Goal: Task Accomplishment & Management: Manage account settings

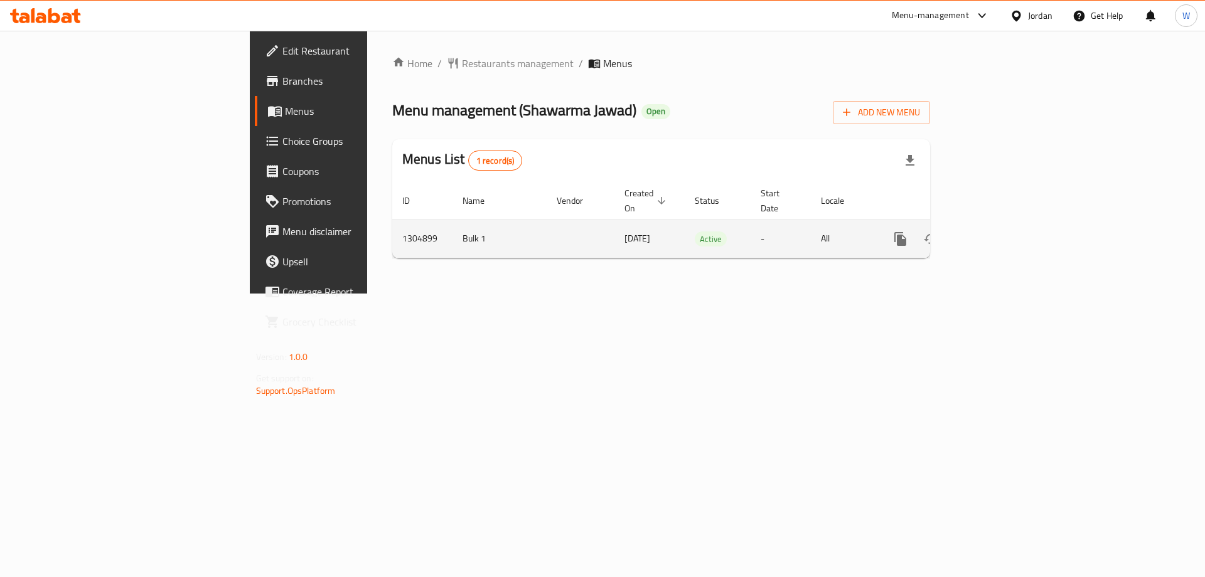
click at [996, 233] on icon "enhanced table" at bounding box center [990, 238] width 11 height 11
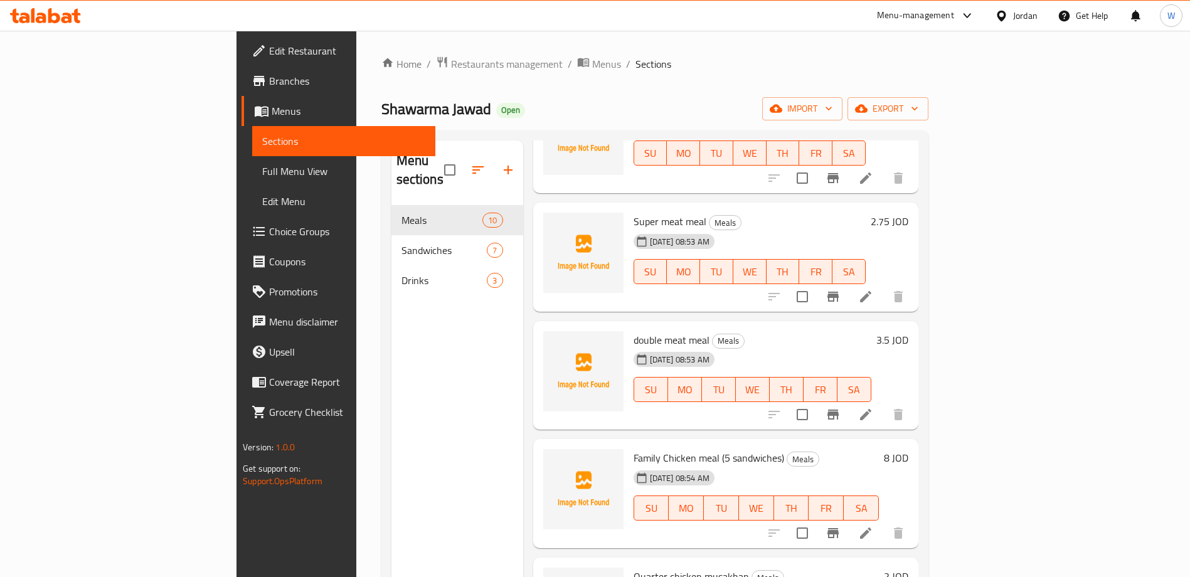
scroll to position [693, 0]
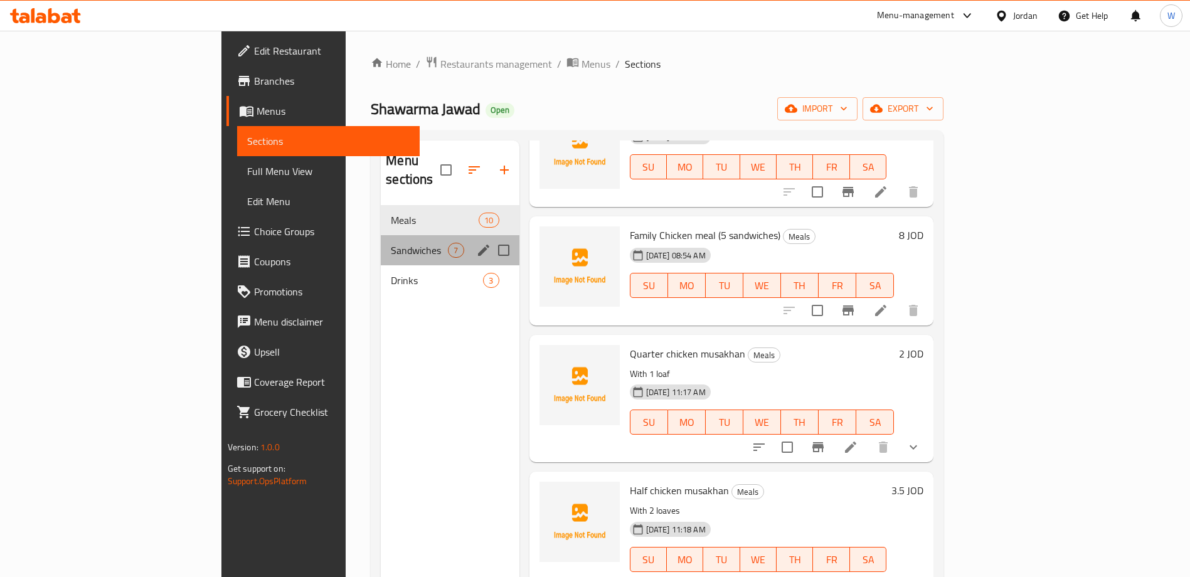
click at [381, 239] on div "Sandwiches 7" at bounding box center [450, 250] width 138 height 30
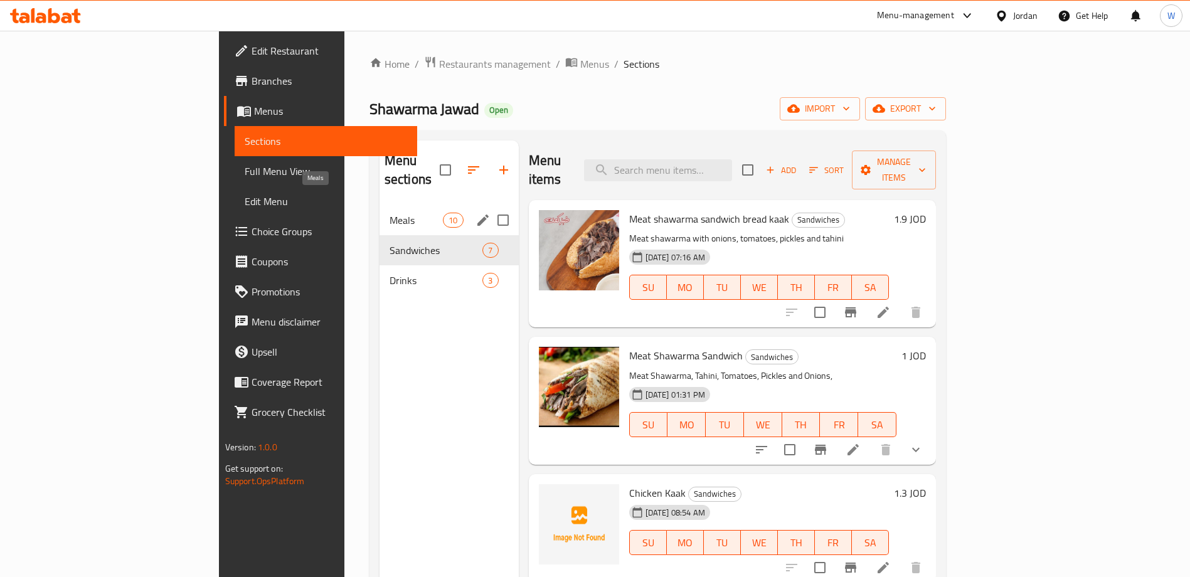
click at [380, 210] on div "Meals 10" at bounding box center [449, 220] width 139 height 30
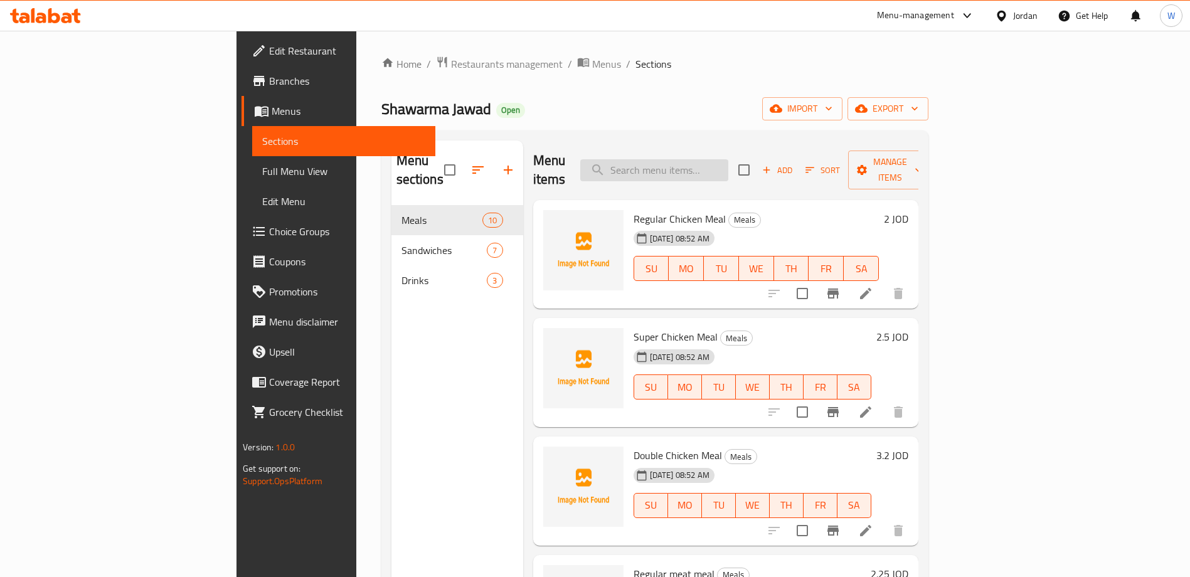
click at [728, 159] on input "search" at bounding box center [654, 170] width 148 height 22
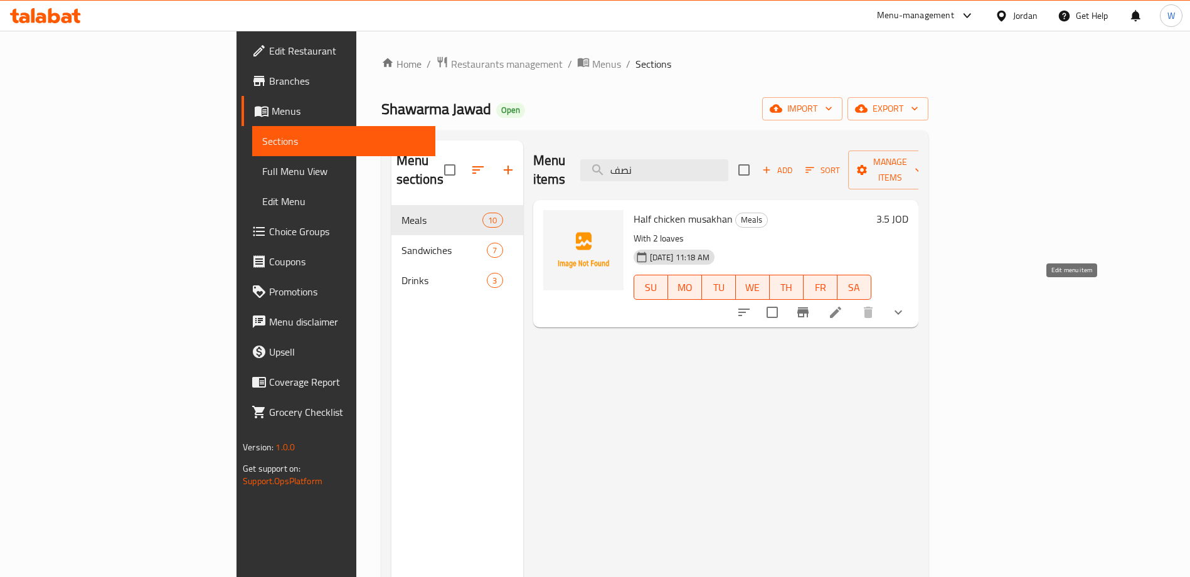
type input "نصف"
click at [843, 305] on icon at bounding box center [835, 312] width 15 height 15
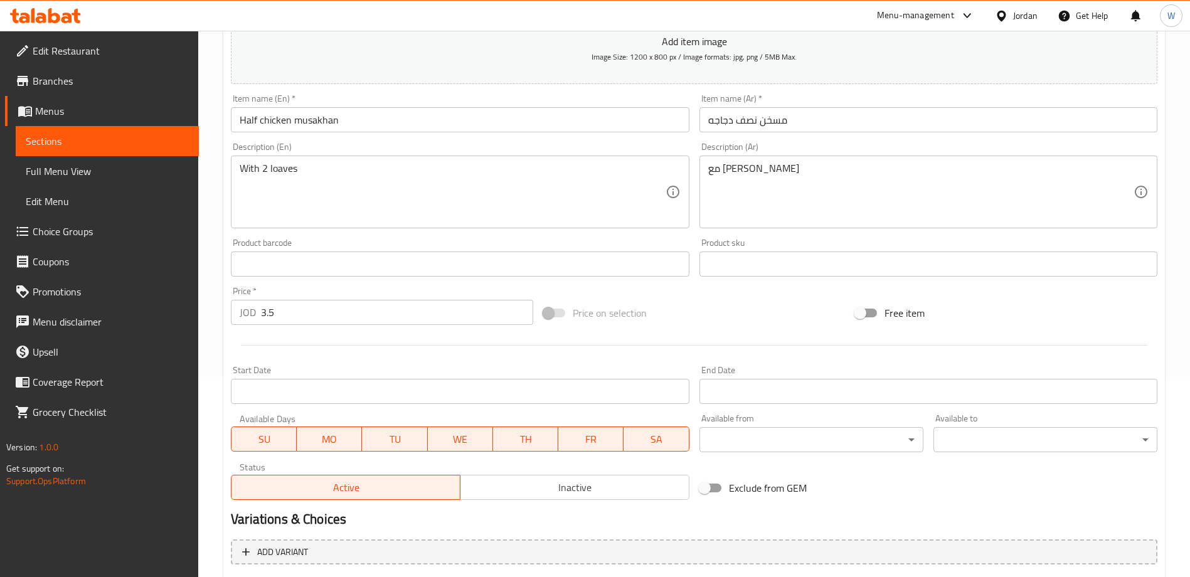
scroll to position [330, 0]
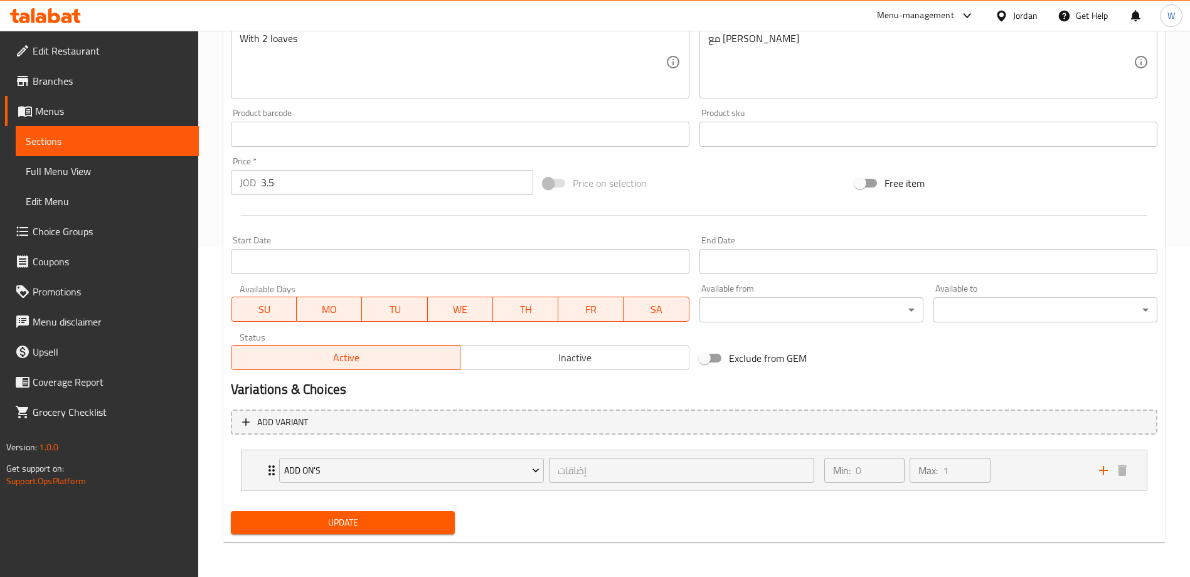
click at [312, 179] on input "3.5" at bounding box center [397, 182] width 272 height 25
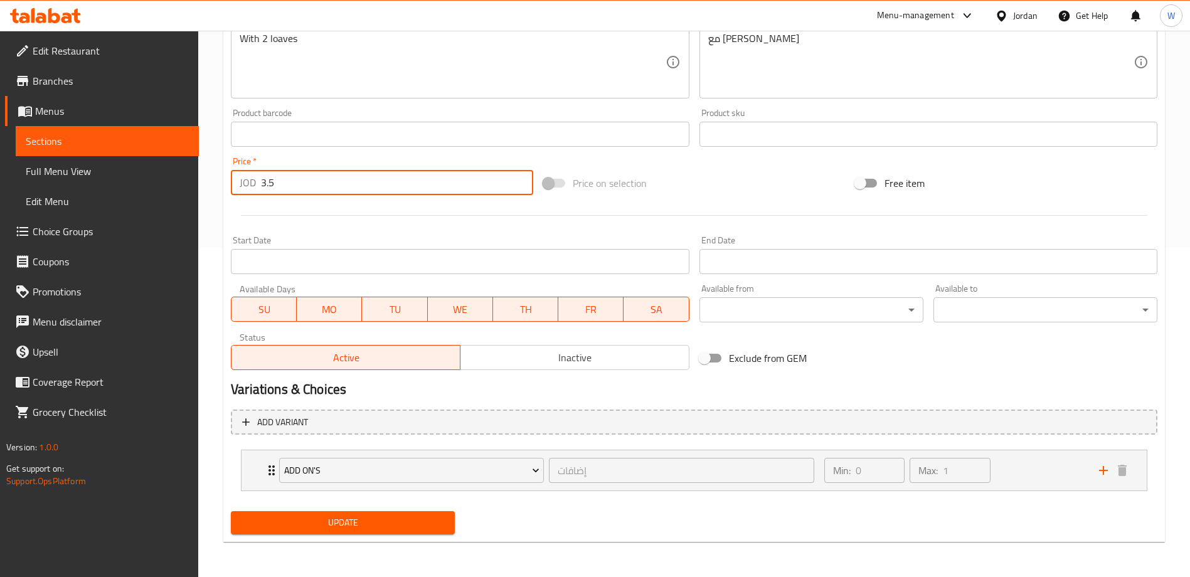
click at [312, 179] on input "3.5" at bounding box center [397, 182] width 272 height 25
type input "4"
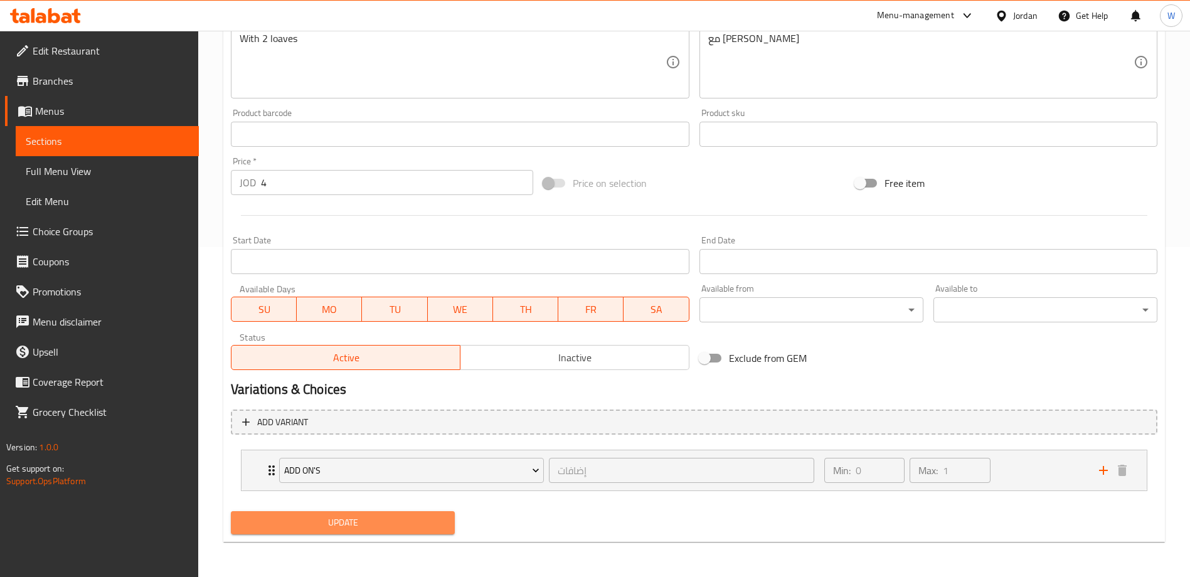
click at [390, 523] on span "Update" at bounding box center [343, 523] width 204 height 16
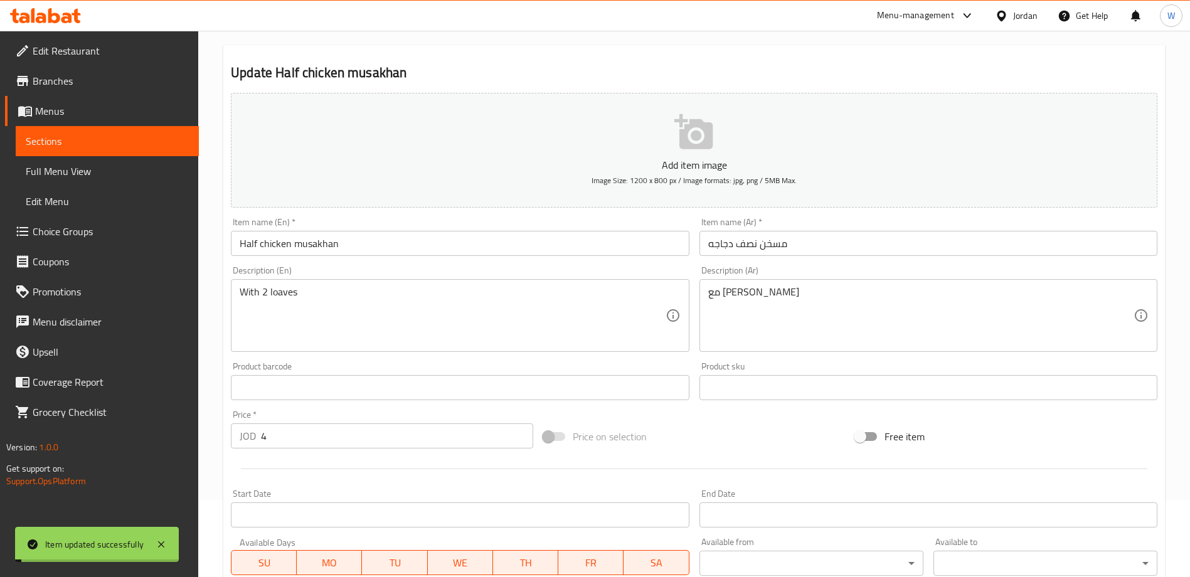
scroll to position [0, 0]
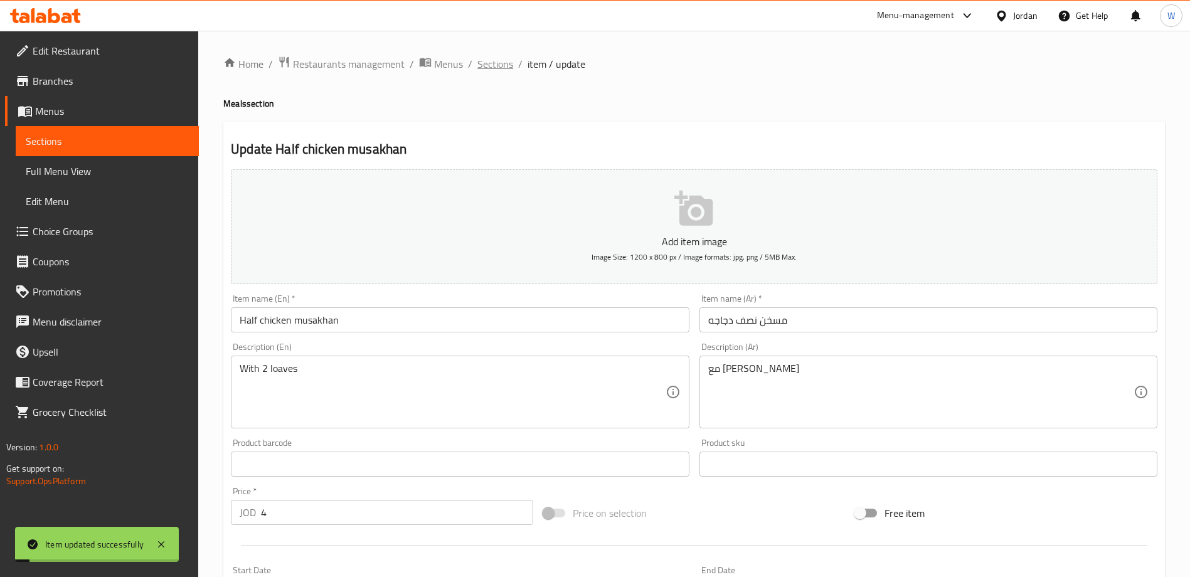
click at [498, 61] on span "Sections" at bounding box center [496, 63] width 36 height 15
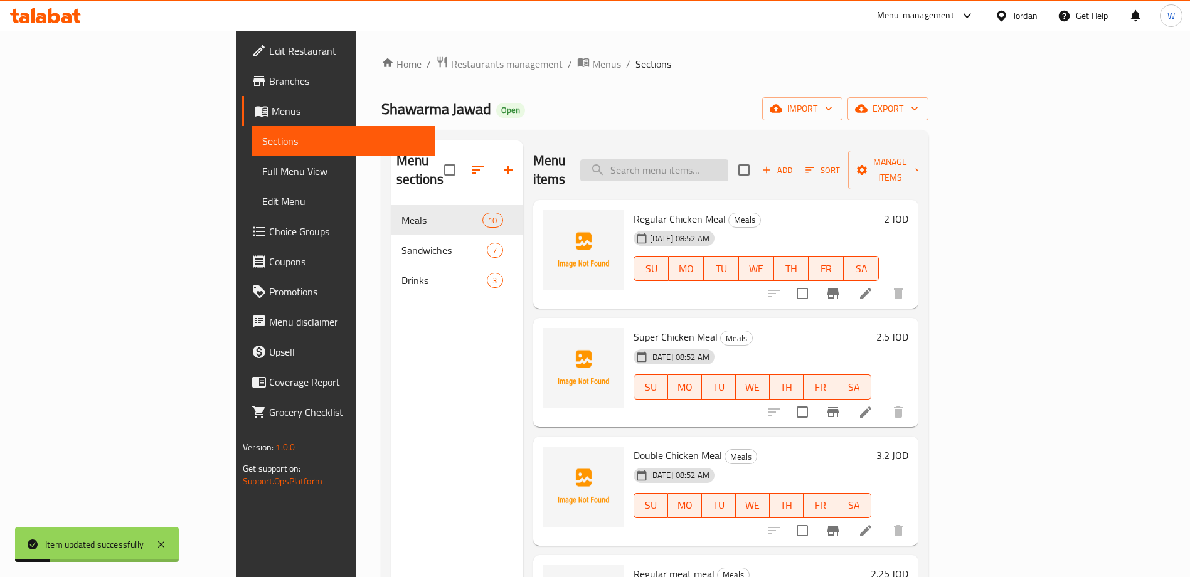
click at [689, 162] on input "search" at bounding box center [654, 170] width 148 height 22
click at [729, 164] on input "نصف" at bounding box center [654, 170] width 148 height 22
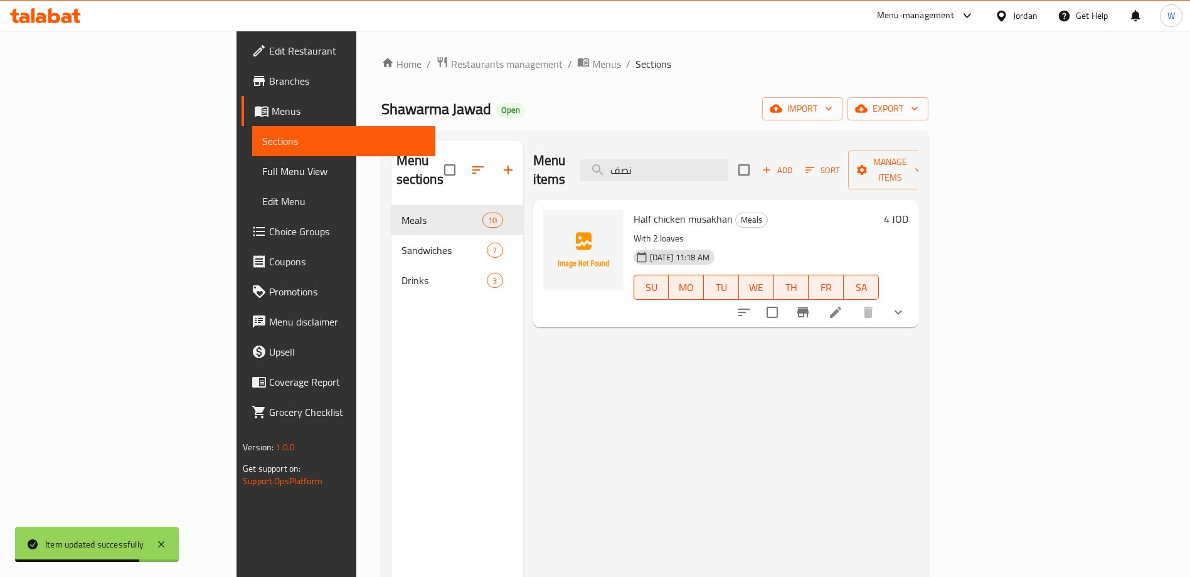
type input "نصف"
click at [811, 305] on icon "Branch-specific-item" at bounding box center [803, 312] width 15 height 15
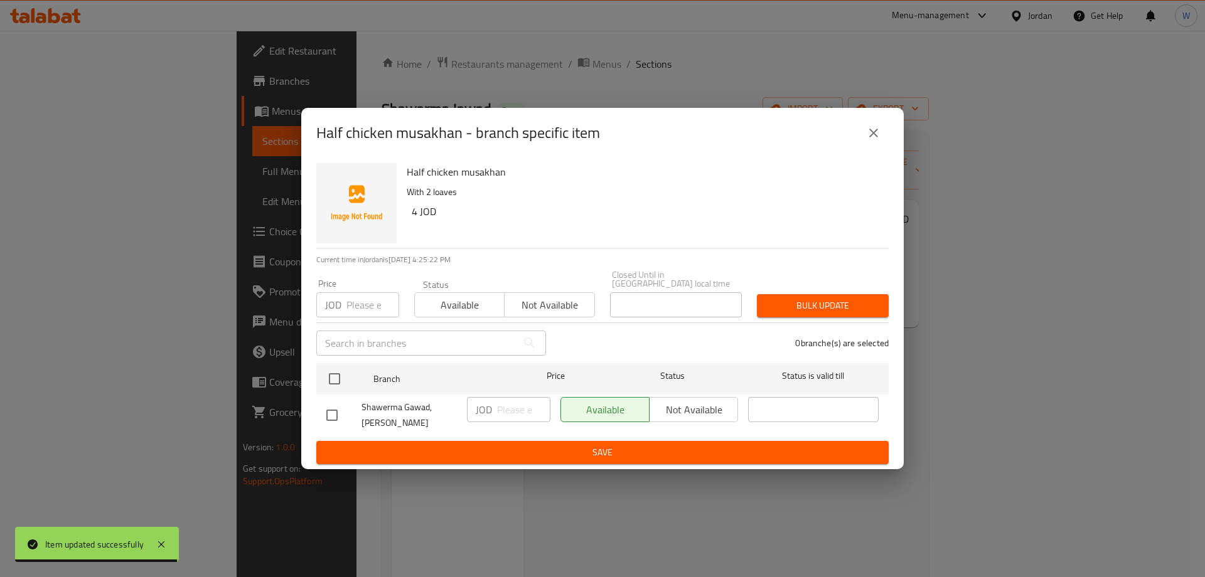
click at [868, 137] on icon "close" at bounding box center [873, 132] width 15 height 15
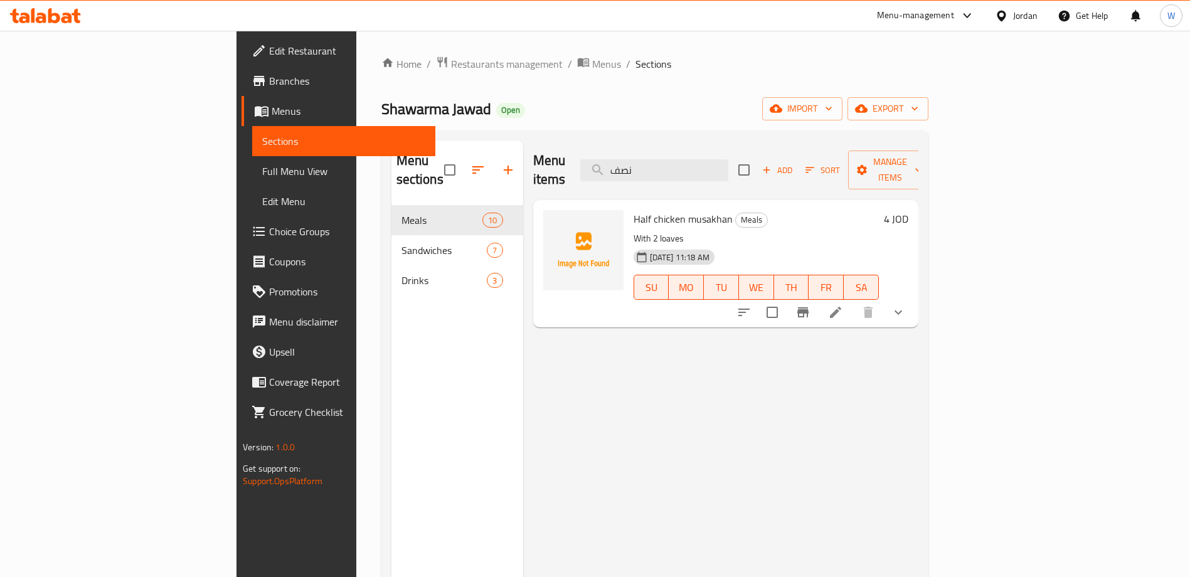
click at [884, 296] on div "Half chicken musakhan Meals With 2 loaves [DATE] 11:18 AM SU MO TU WE TH FR SA" at bounding box center [756, 263] width 255 height 117
drag, startPoint x: 799, startPoint y: 368, endPoint x: 774, endPoint y: 350, distance: 31.0
click at [798, 368] on div "Menu items نصف Add Sort Manage items Half chicken musakhan Meals With 2 loaves …" at bounding box center [720, 429] width 395 height 577
click at [451, 70] on span "Restaurants management" at bounding box center [507, 63] width 112 height 15
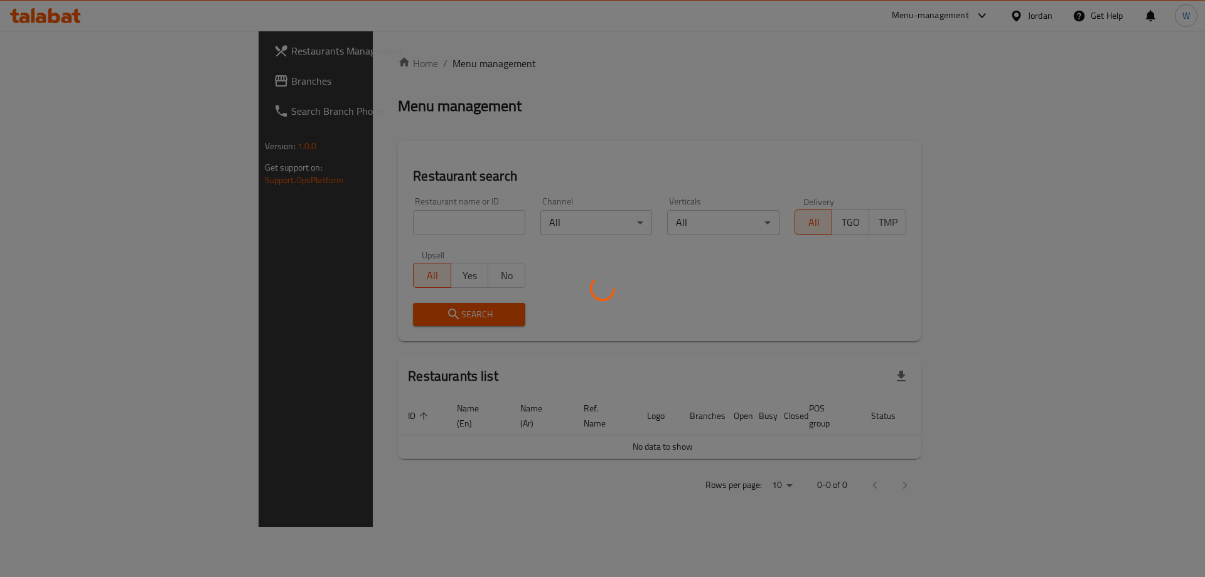
click at [335, 213] on div at bounding box center [602, 288] width 1205 height 577
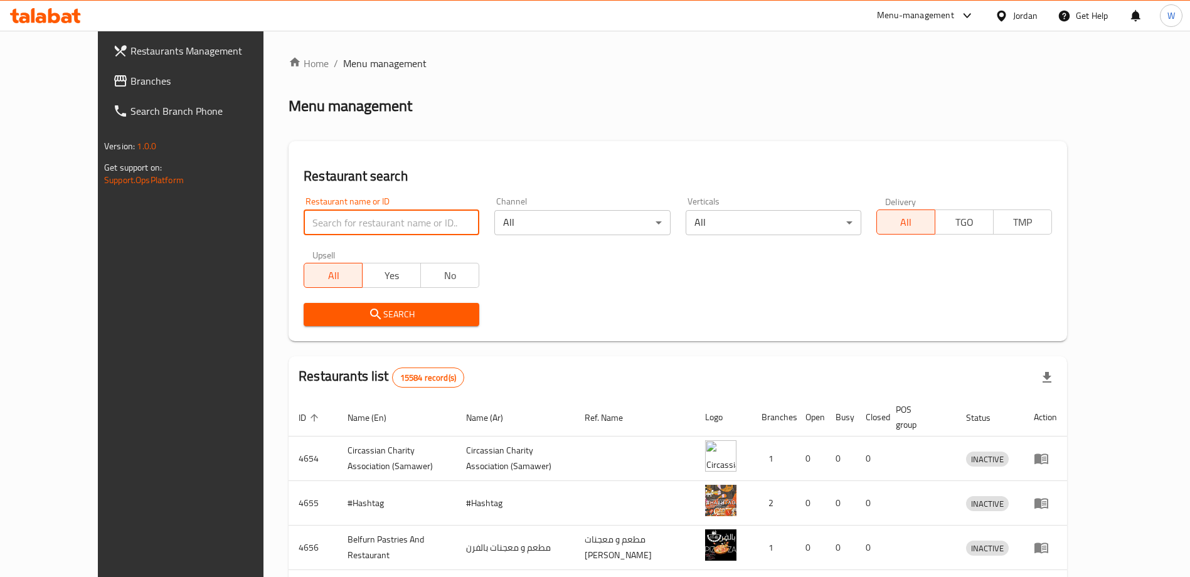
click at [326, 224] on input "search" at bounding box center [392, 222] width 176 height 25
type input "s"
type input "ezzzy"
click button "Search" at bounding box center [392, 314] width 176 height 23
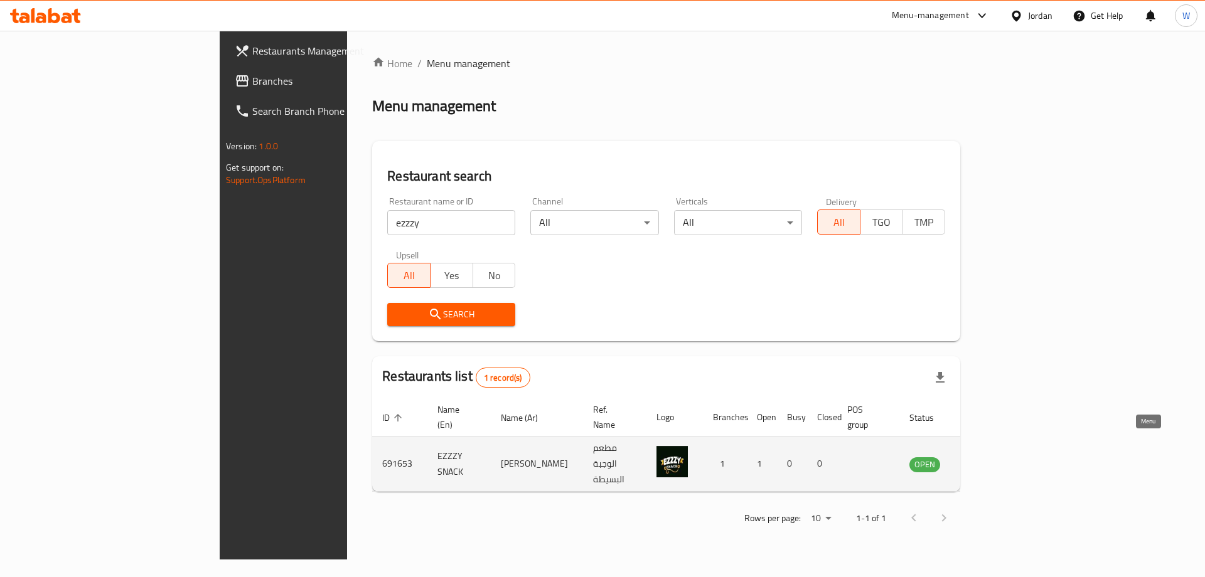
click at [990, 459] on icon "enhanced table" at bounding box center [983, 464] width 14 height 11
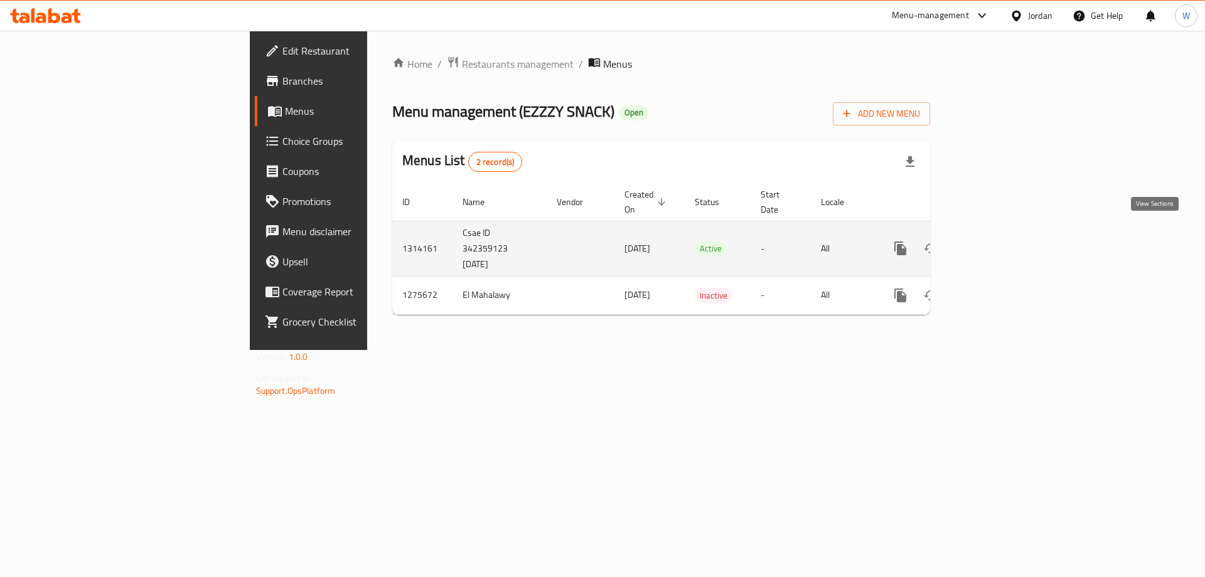
click at [998, 241] on icon "enhanced table" at bounding box center [990, 248] width 15 height 15
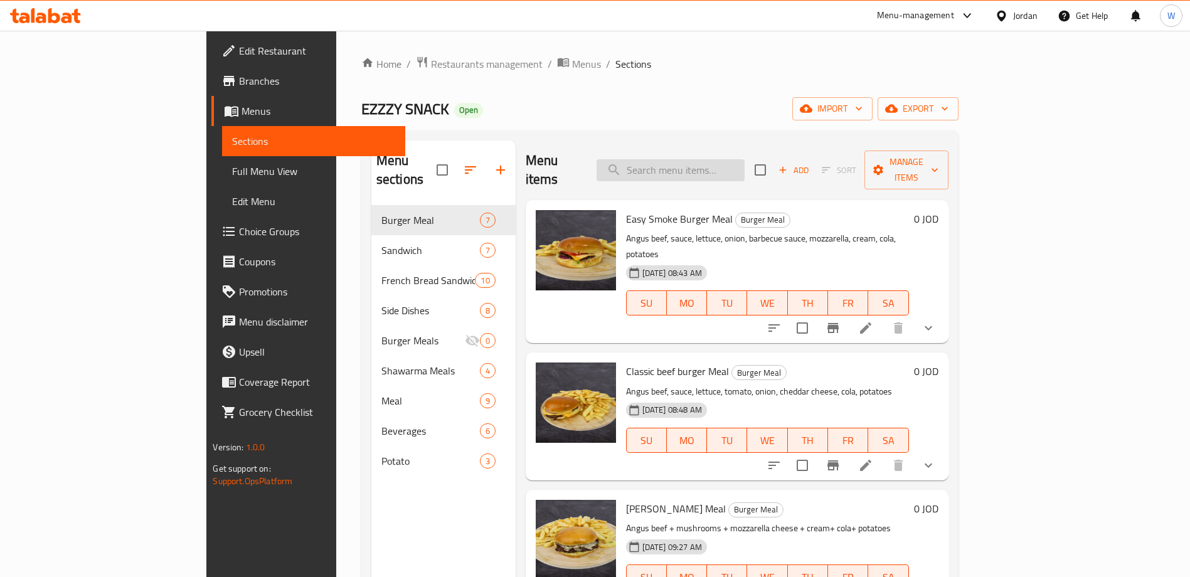
click at [742, 159] on input "search" at bounding box center [671, 170] width 148 height 22
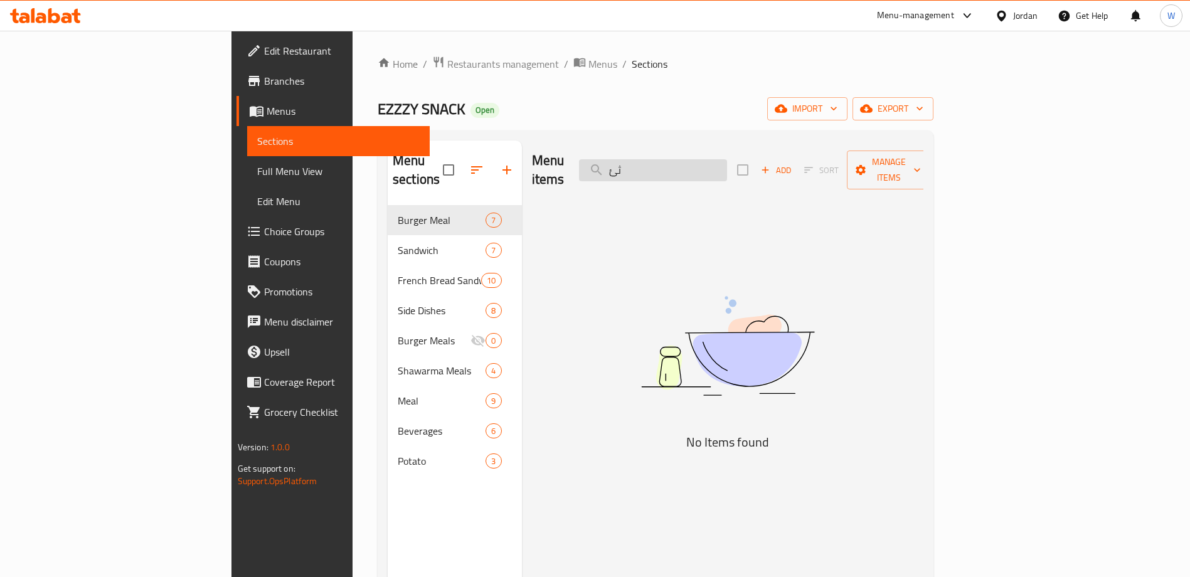
type input "ث"
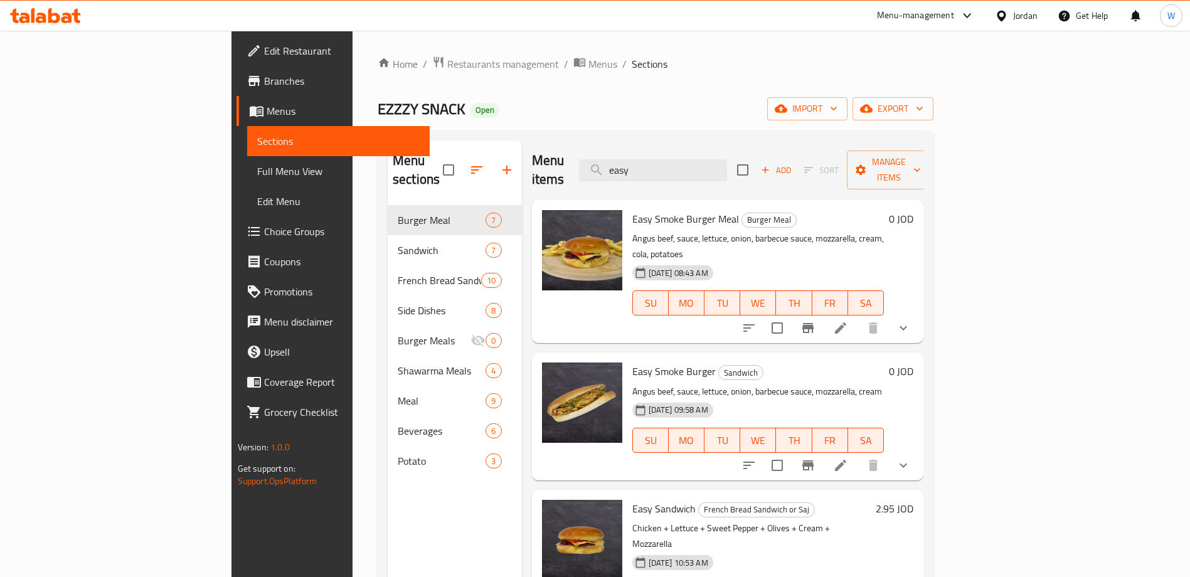
scroll to position [3, 0]
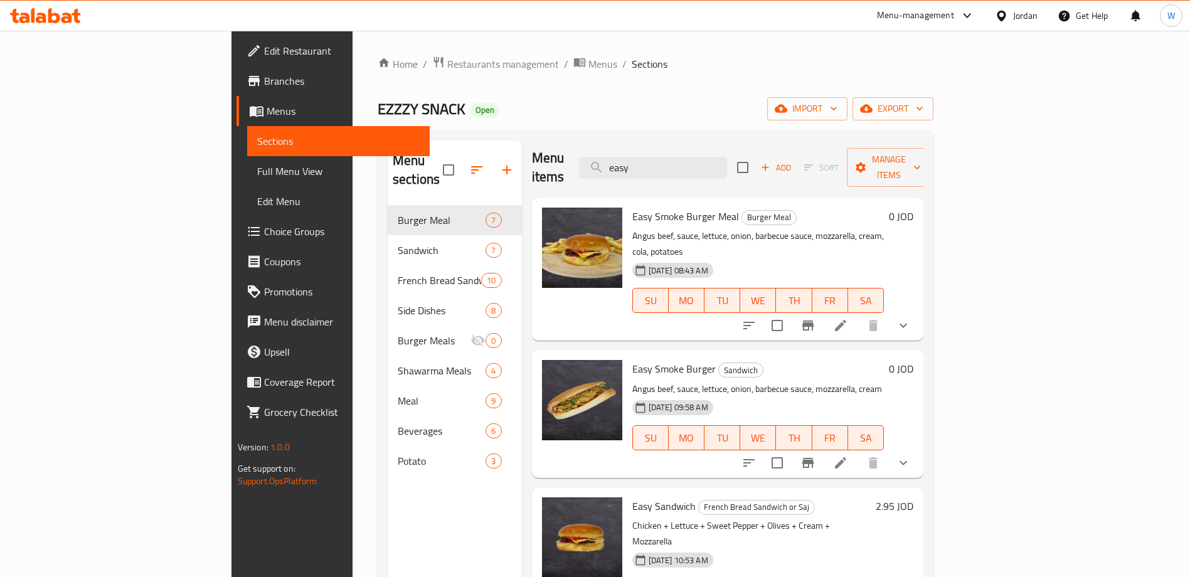
type input "easy"
click at [552, 370] on icon "upload picture" at bounding box center [559, 377] width 15 height 15
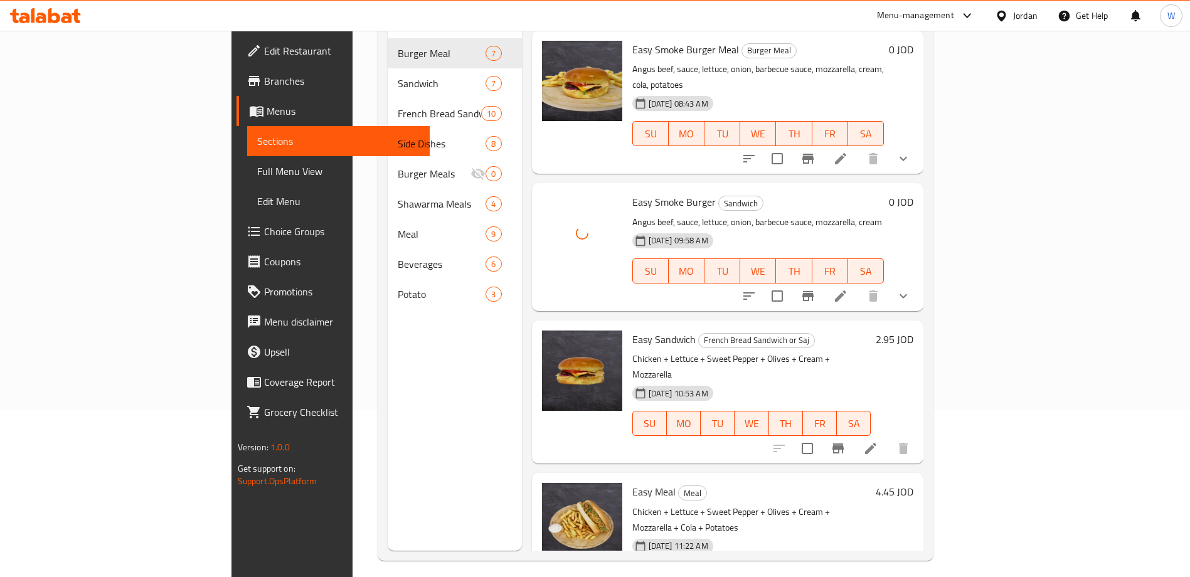
scroll to position [176, 0]
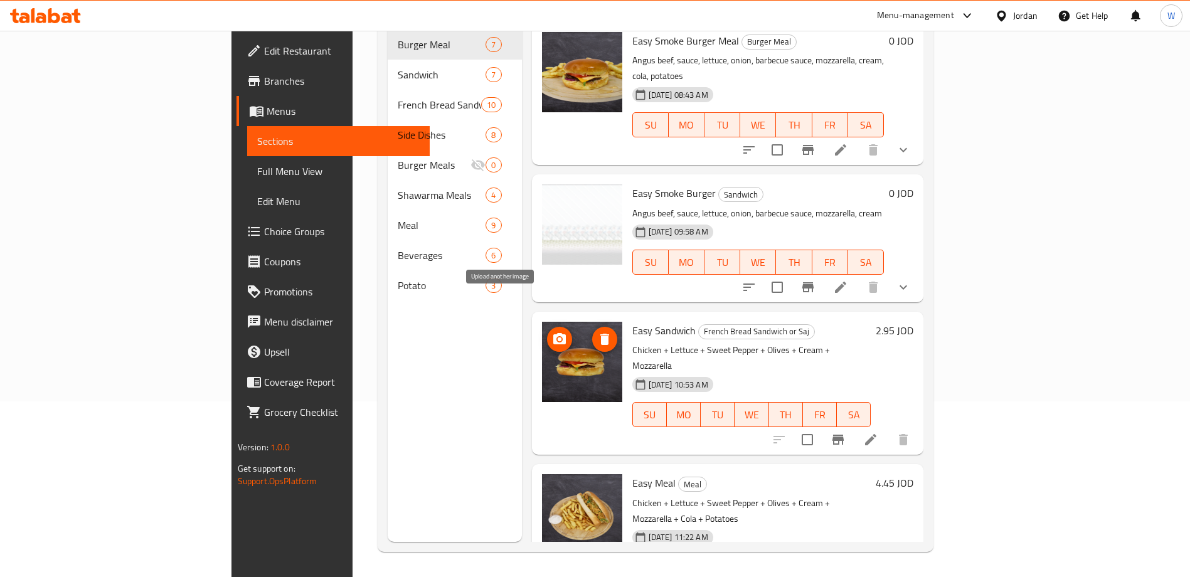
click at [552, 332] on icon "upload picture" at bounding box center [559, 339] width 15 height 15
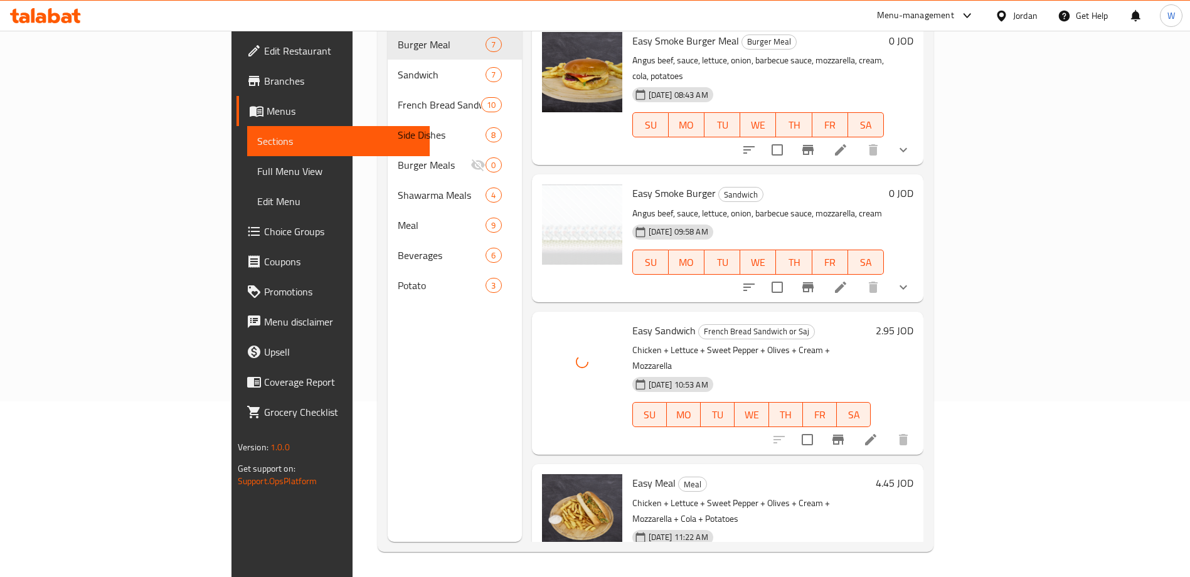
click at [388, 391] on div "Menu sections Burger Meal 7 Sandwich 7 French Bread Sandwich or Saj 10 Side Dis…" at bounding box center [455, 253] width 134 height 577
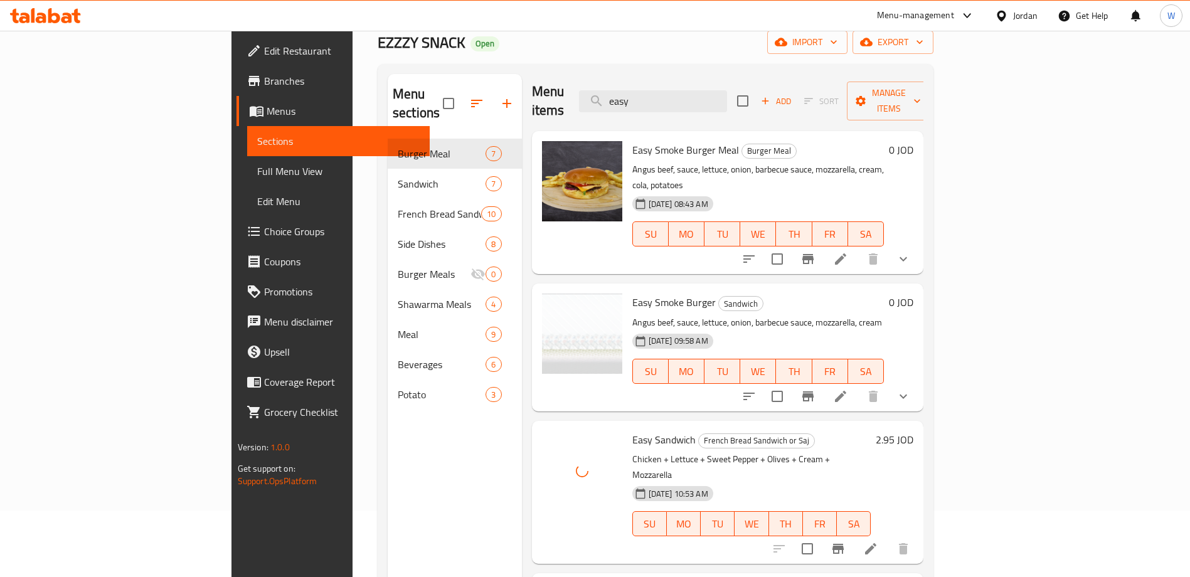
scroll to position [0, 0]
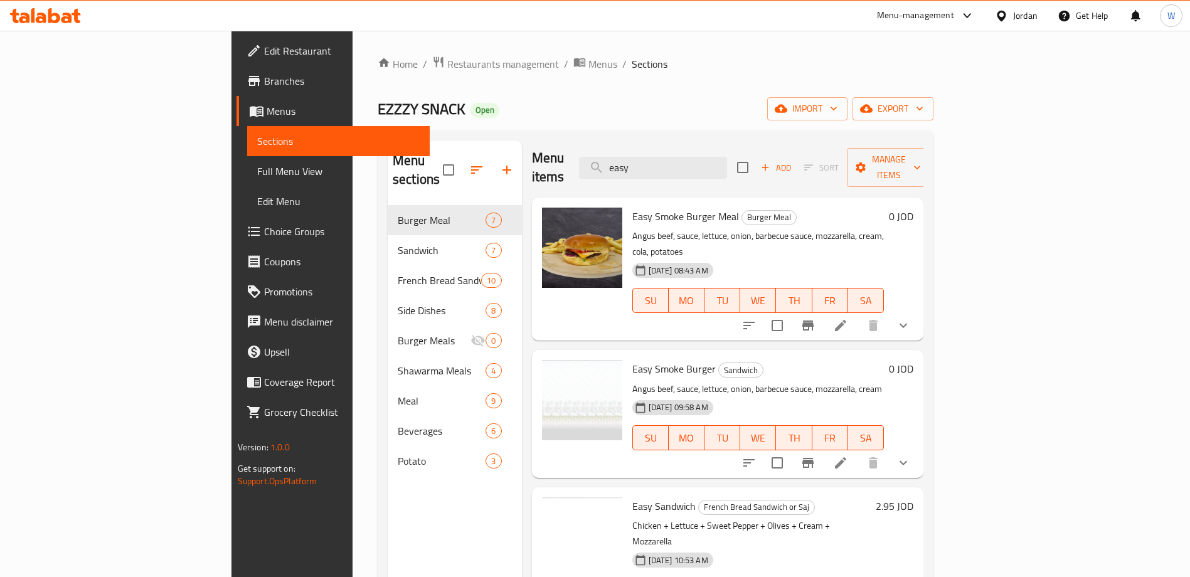
drag, startPoint x: 44, startPoint y: 545, endPoint x: 171, endPoint y: 288, distance: 286.5
click at [232, 544] on div "Edit Restaurant Branches Menus Sections Full Menu View Edit Menu Choice Groups …" at bounding box center [331, 319] width 199 height 577
